Goal: Information Seeking & Learning: Check status

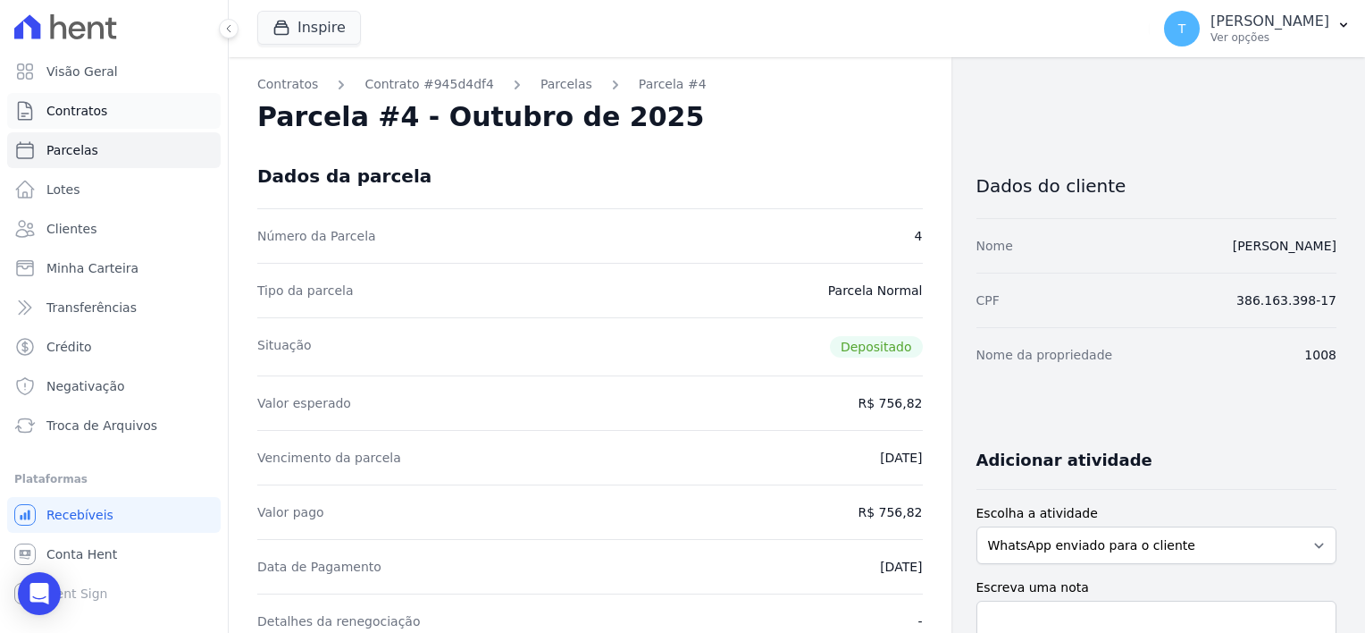
click at [77, 107] on span "Contratos" at bounding box center [76, 111] width 61 height 18
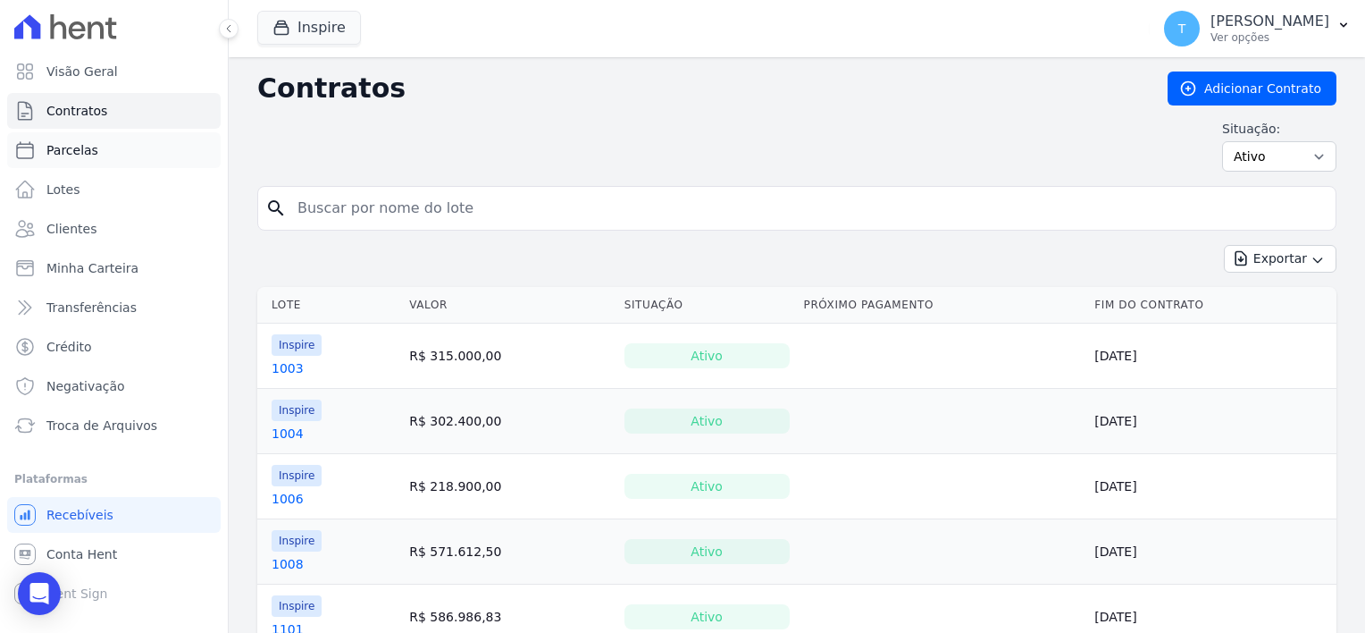
click at [79, 154] on span "Parcelas" at bounding box center [72, 150] width 52 height 18
select select
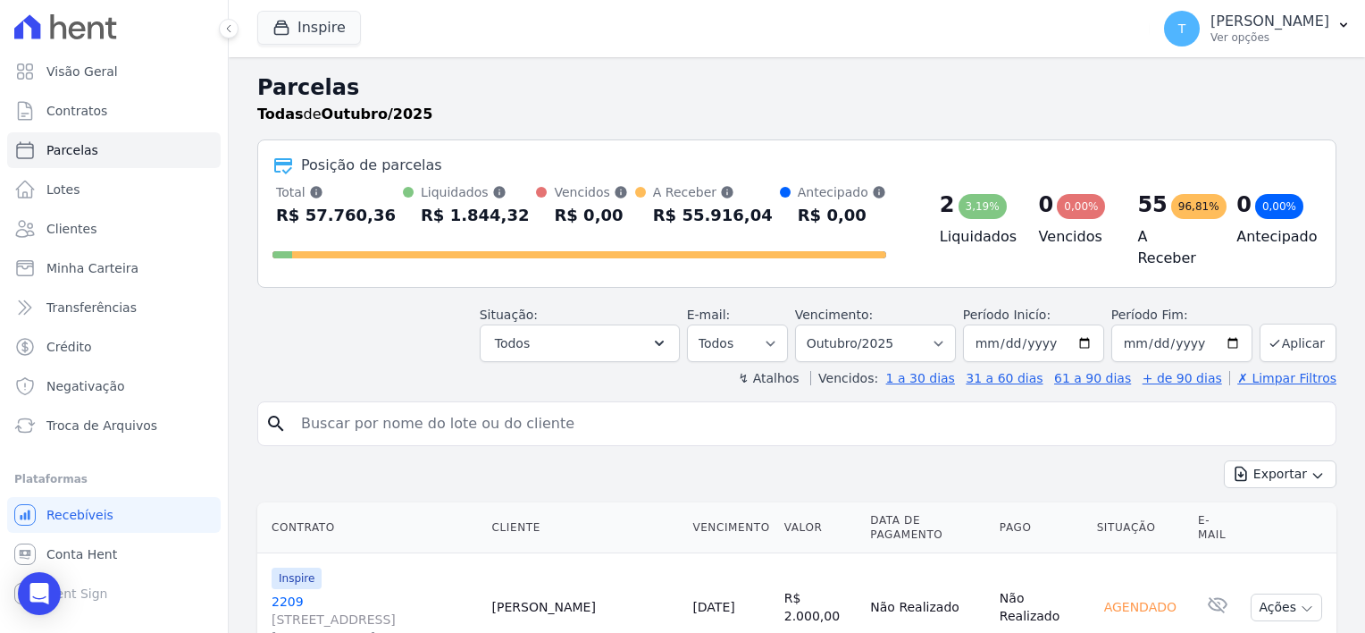
click at [457, 422] on input "search" at bounding box center [809, 424] width 1038 height 36
paste input "[PERSON_NAME]"
type input "[PERSON_NAME]"
select select
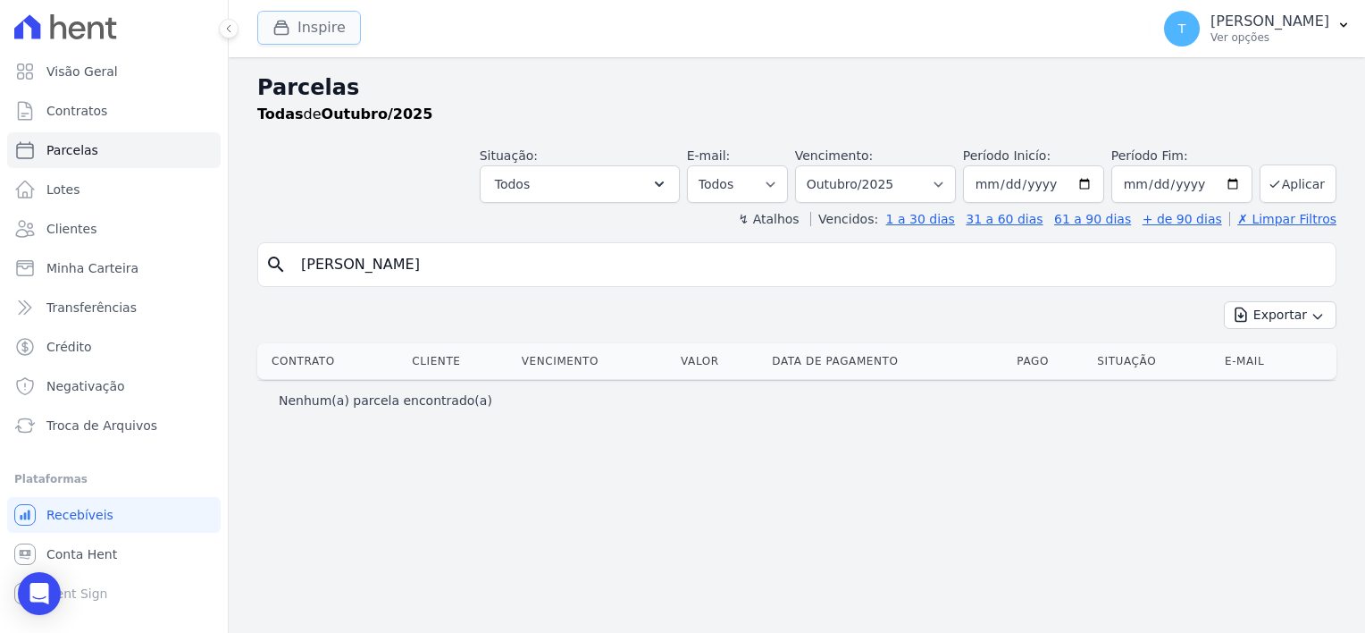
click at [323, 23] on button "Inspire" at bounding box center [309, 28] width 104 height 34
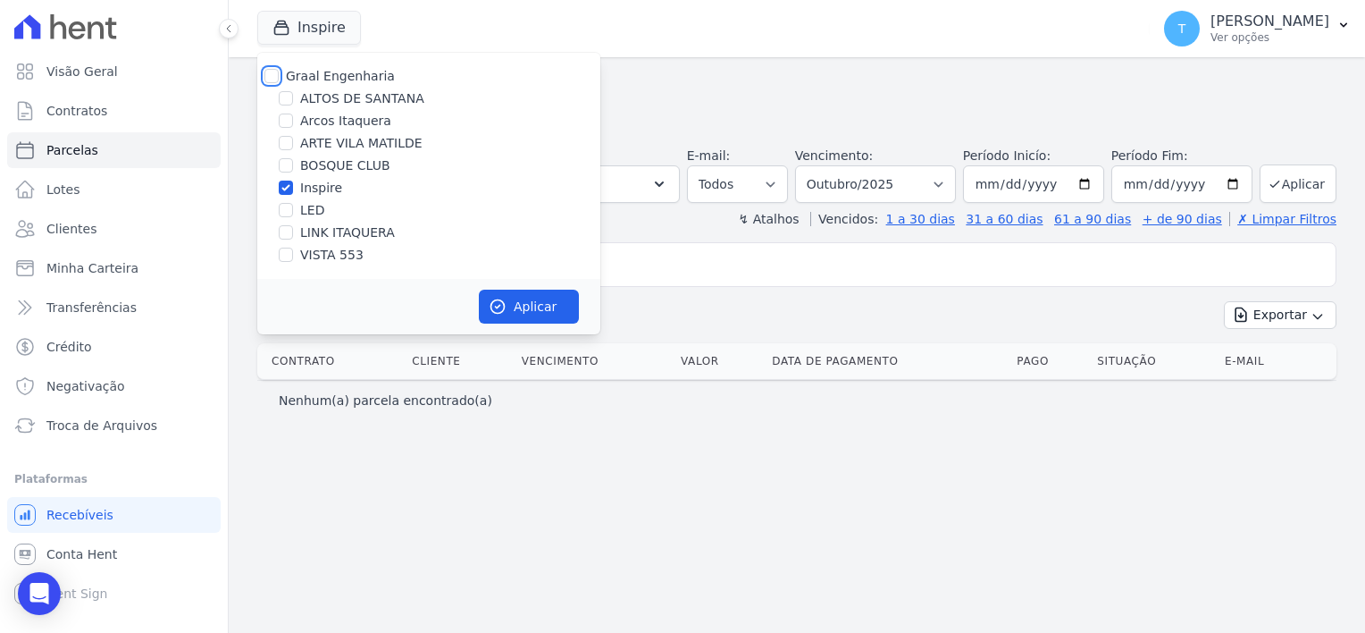
click at [269, 74] on input "Graal Engenharia" at bounding box center [271, 76] width 14 height 14
checkbox input "true"
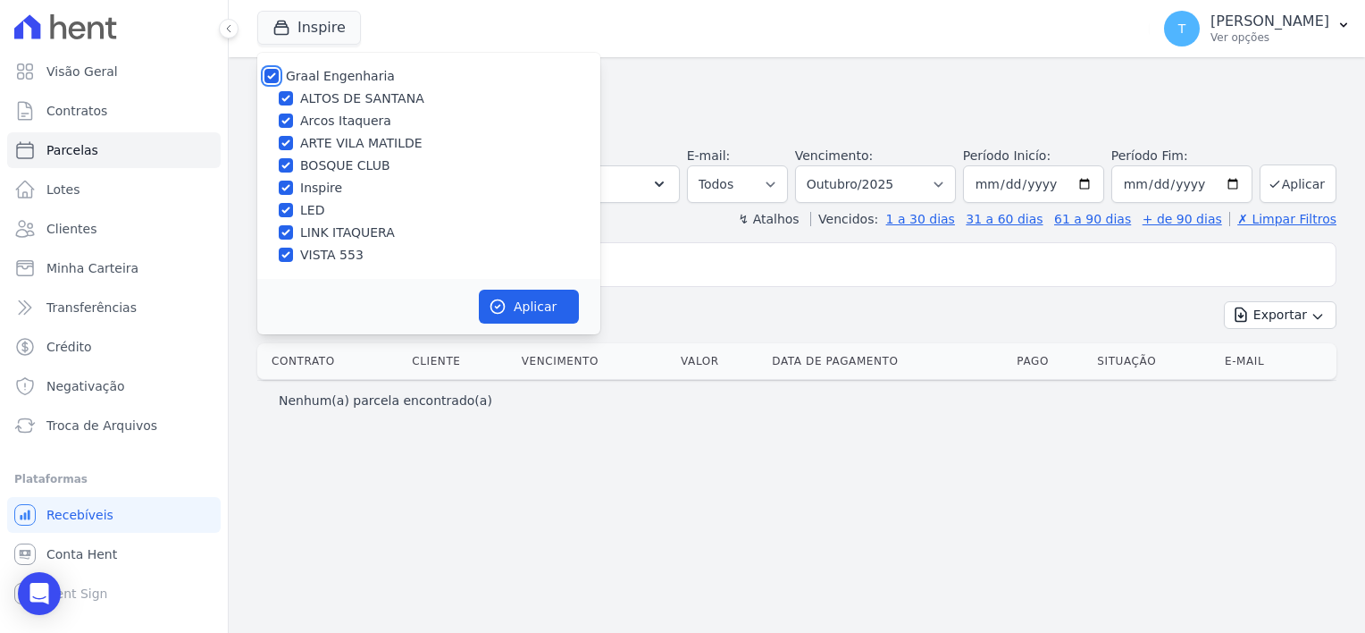
checkbox input "true"
click at [532, 311] on button "Aplicar" at bounding box center [529, 307] width 100 height 34
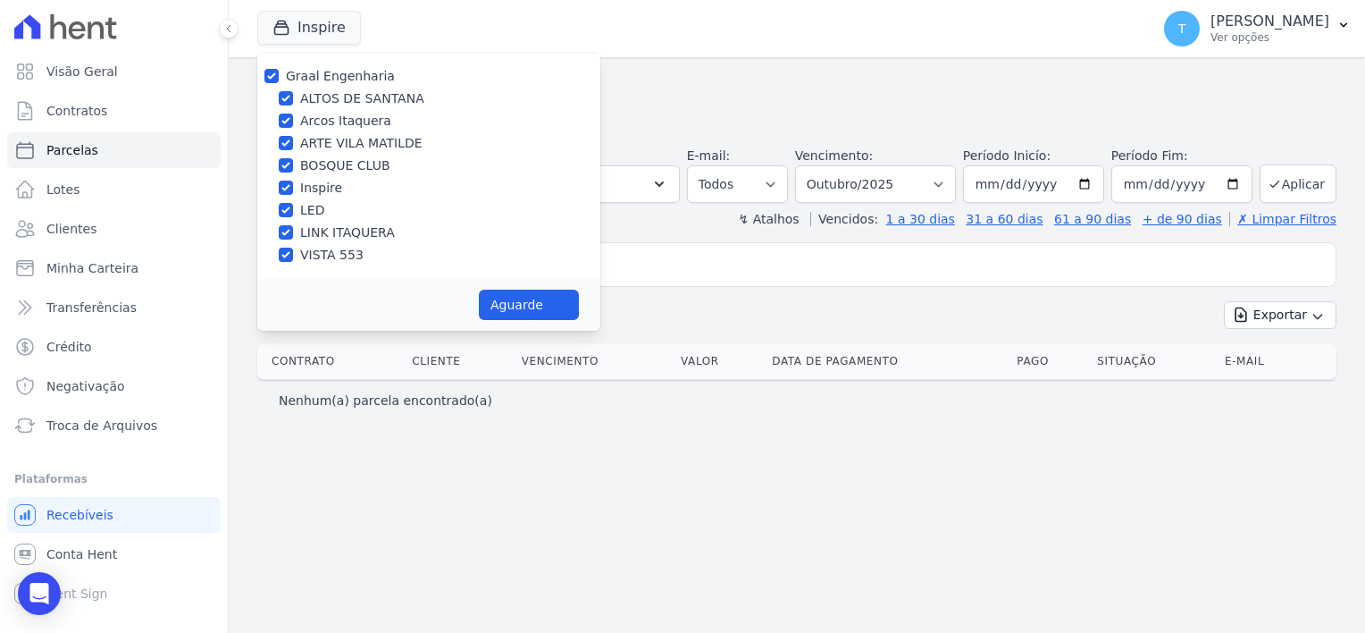
select select
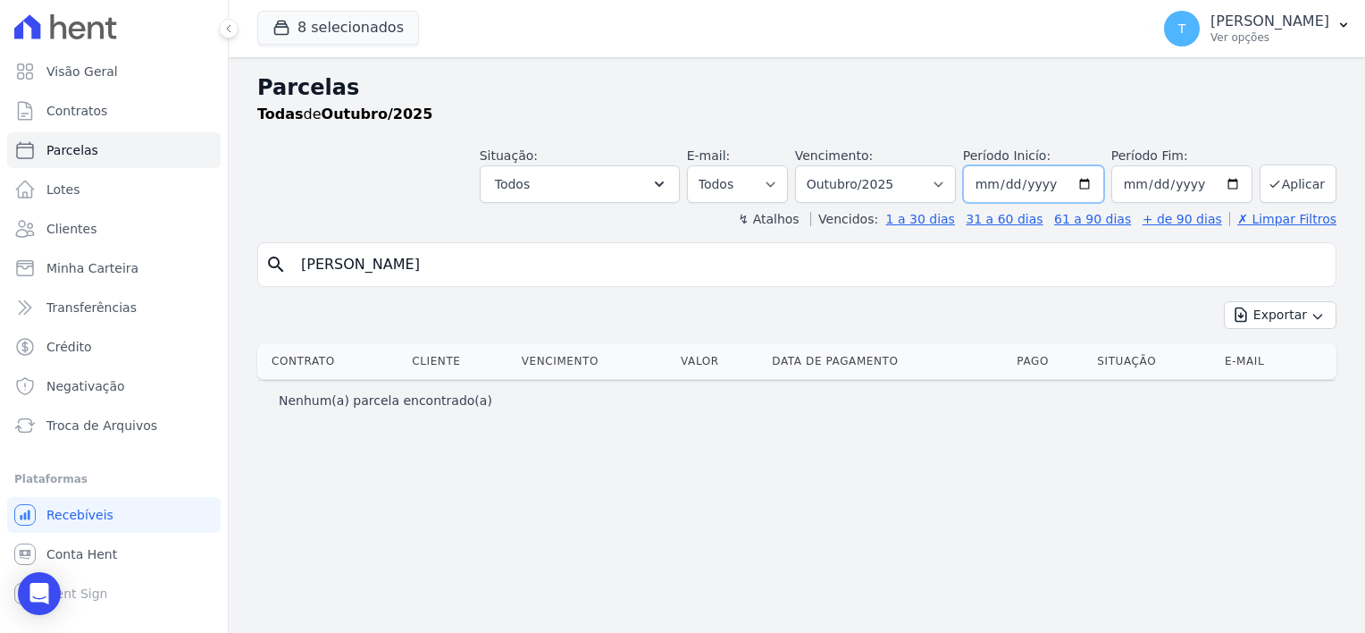
click at [1096, 186] on input "[DATE]" at bounding box center [1033, 184] width 141 height 38
type input "[DATE]"
click at [1287, 187] on button "Aplicar" at bounding box center [1298, 183] width 77 height 38
select select
click at [1303, 182] on button "Aplicar" at bounding box center [1298, 183] width 77 height 38
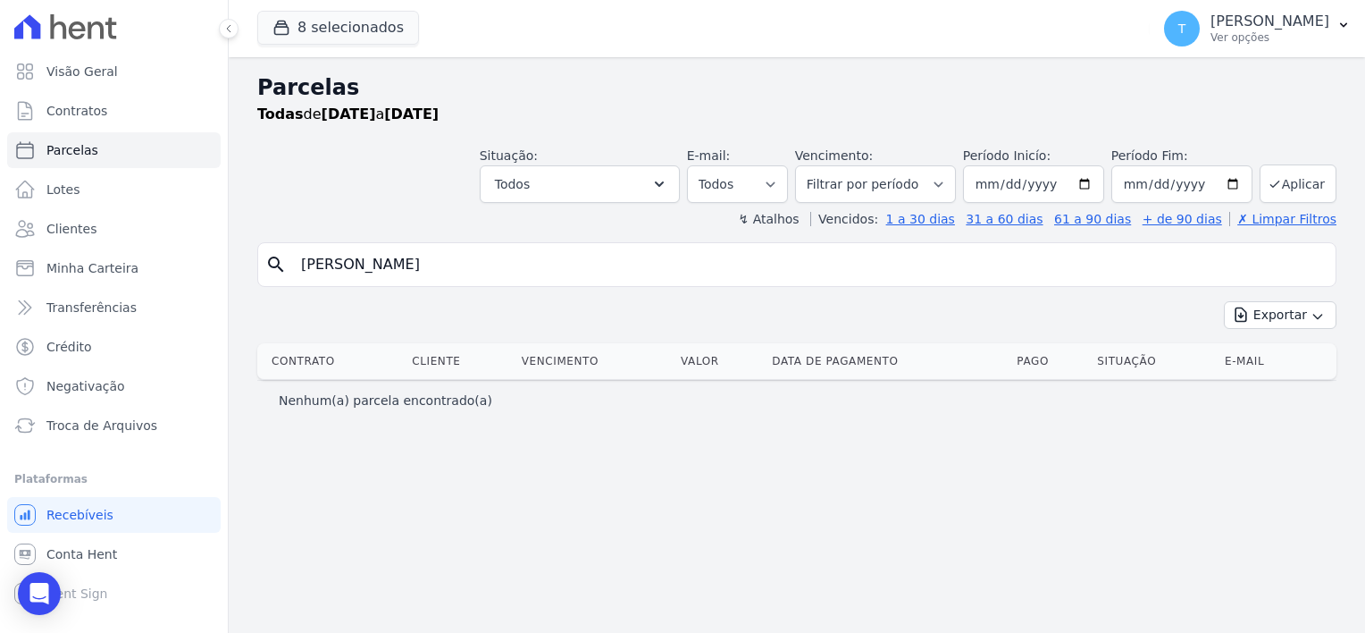
select select
